Goal: Unclear

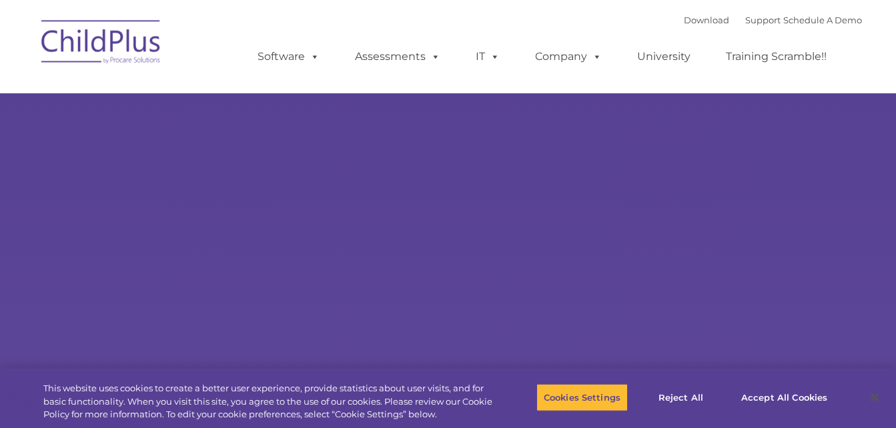
select select "MEDIUM"
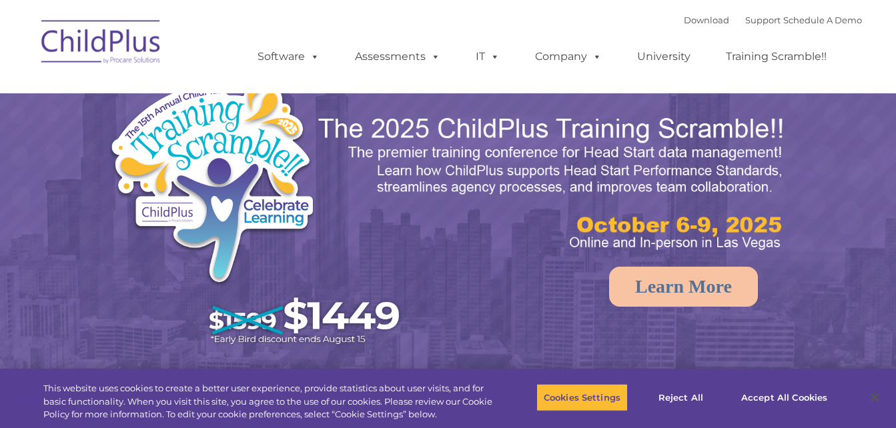
select select "MEDIUM"
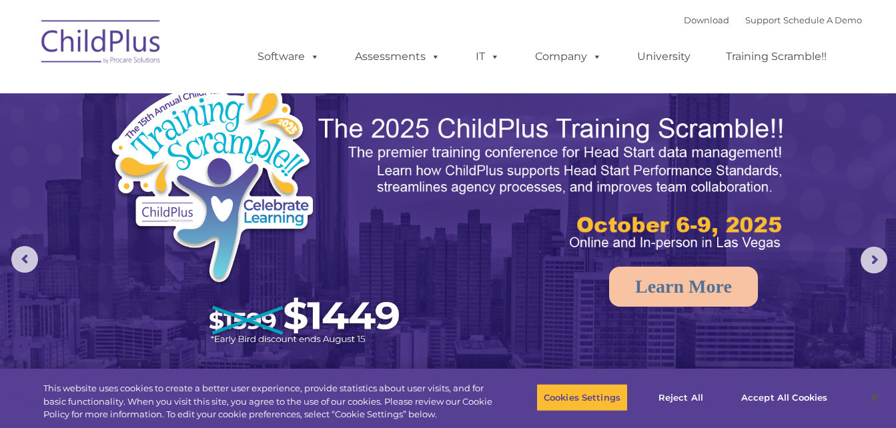
click at [95, 41] on img at bounding box center [101, 44] width 133 height 67
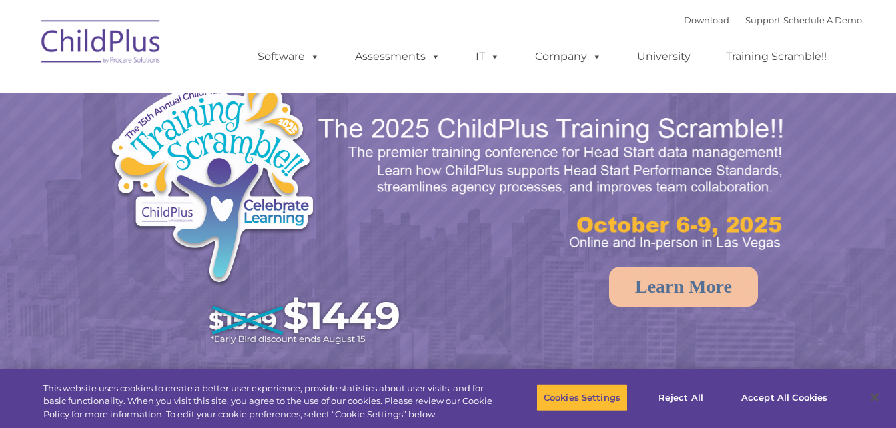
select select "MEDIUM"
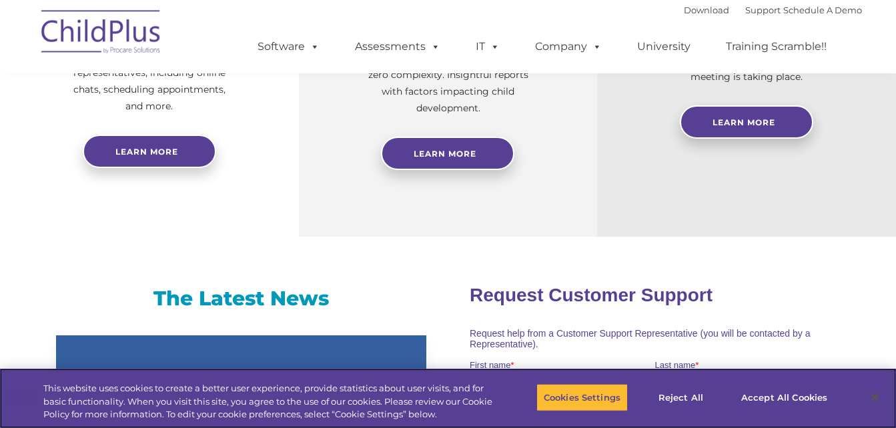
scroll to position [665, 0]
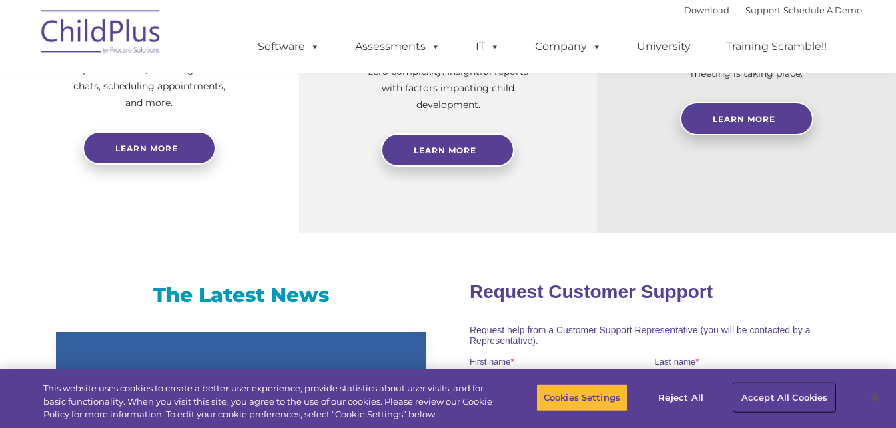
click at [756, 388] on button "Accept All Cookies" at bounding box center [784, 397] width 101 height 28
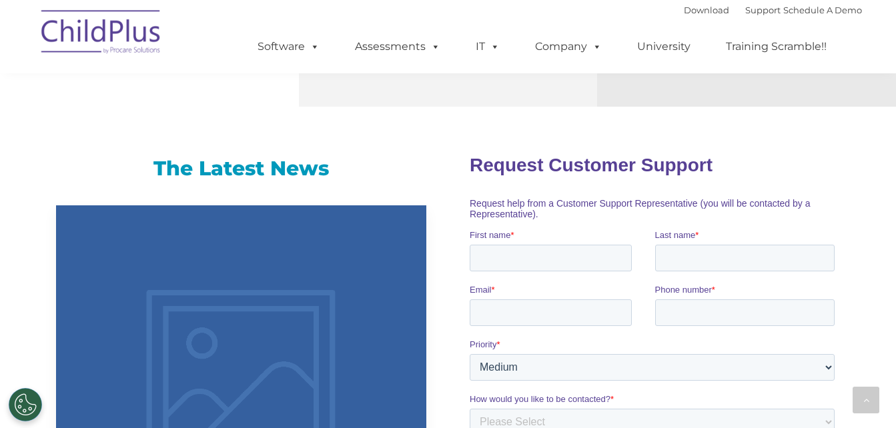
scroll to position [670, 0]
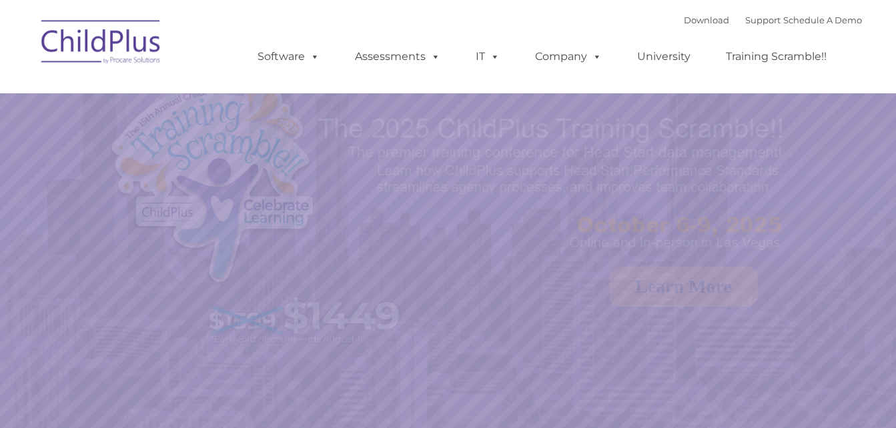
select select "MEDIUM"
